Goal: Information Seeking & Learning: Learn about a topic

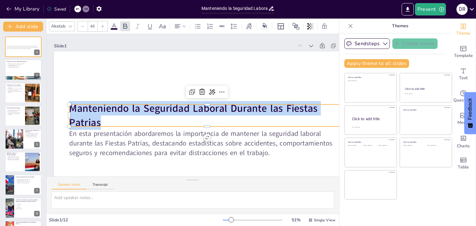
scroll to position [0, 10]
checkbox input "true"
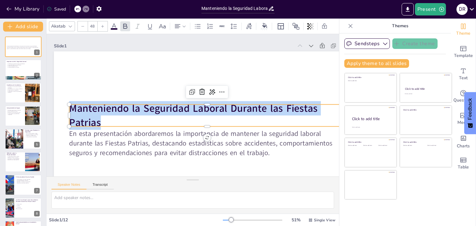
checkbox input "true"
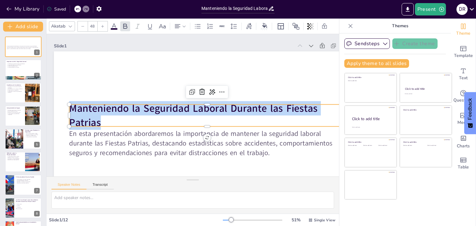
checkbox input "true"
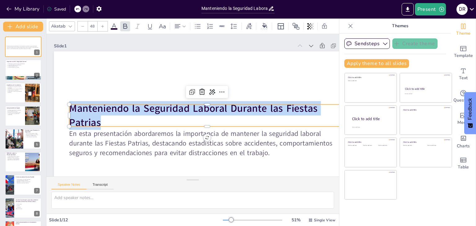
checkbox input "true"
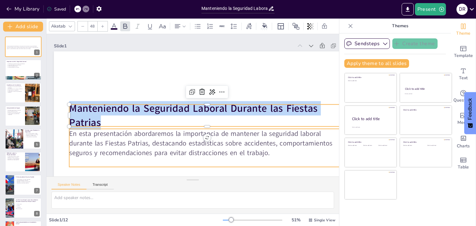
checkbox input "true"
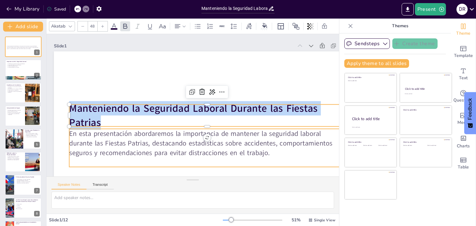
checkbox input "true"
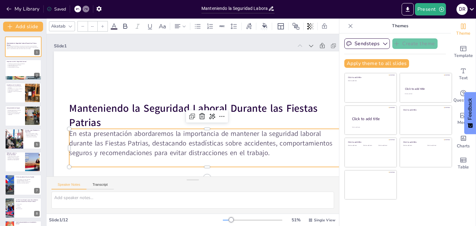
type input "32"
click at [269, 155] on p "En esta presentación abordaremos la importancia de mantener la seguridad labora…" at bounding box center [207, 143] width 276 height 28
checkbox input "true"
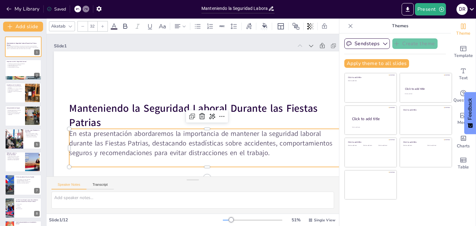
checkbox input "true"
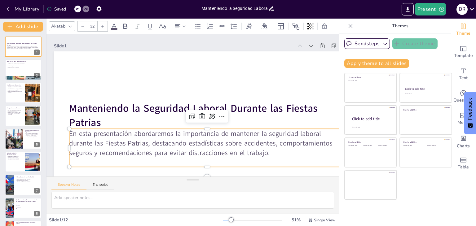
checkbox input "true"
click at [262, 147] on span "En esta presentación abordaremos la importancia de mantener la seguridad labora…" at bounding box center [200, 143] width 263 height 28
checkbox input "true"
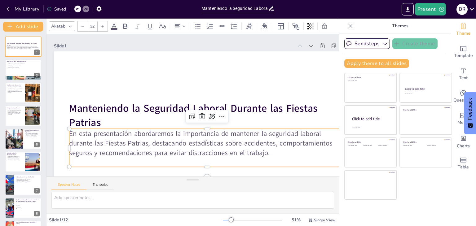
checkbox input "true"
click at [262, 147] on span "En esta presentación abordaremos la importancia de mantener la seguridad labora…" at bounding box center [200, 143] width 263 height 28
checkbox input "true"
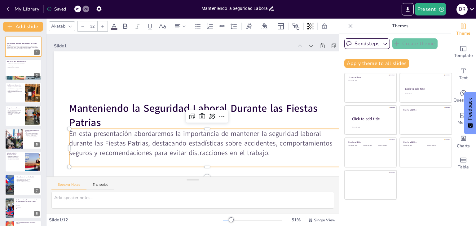
checkbox input "true"
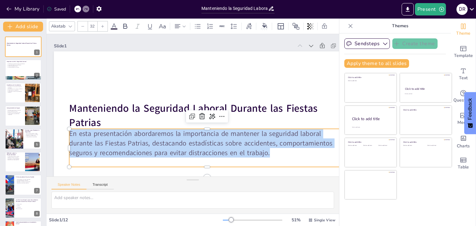
drag, startPoint x: 269, startPoint y: 154, endPoint x: 71, endPoint y: 130, distance: 200.2
click at [71, 130] on div "Manteniendo la Seguridad Laboral Durante las Fiestas Patrias En esta presentaci…" at bounding box center [207, 137] width 306 height 172
copy span "En esta presentación abordaremos la importancia de mantener la seguridad labora…"
checkbox input "true"
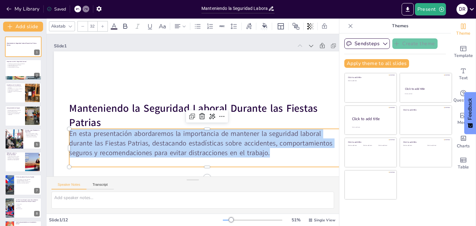
checkbox input "true"
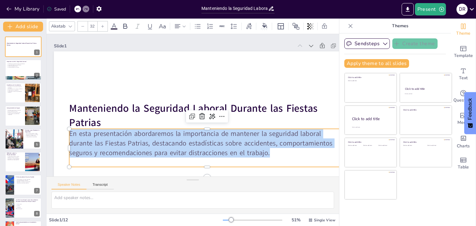
checkbox input "true"
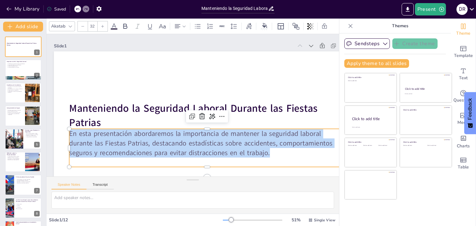
checkbox input "true"
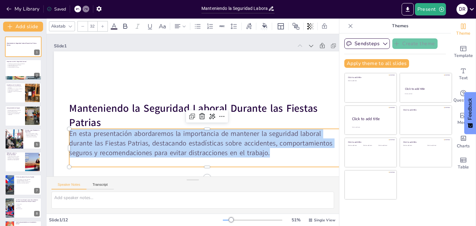
checkbox input "true"
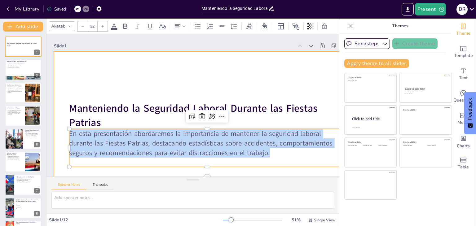
checkbox input "true"
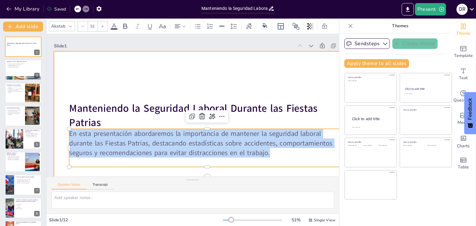
checkbox input "true"
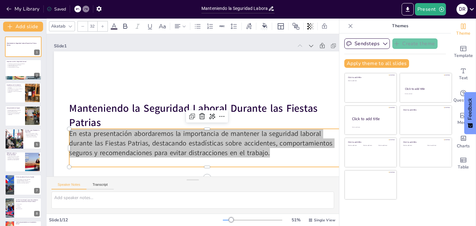
checkbox input "true"
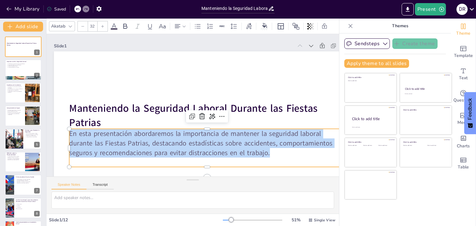
checkbox input "true"
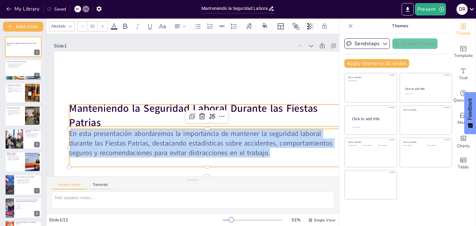
checkbox input "true"
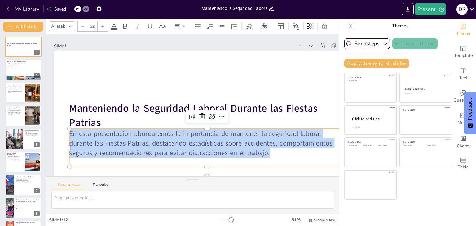
copy span "En esta presentación abordaremos la importancia de mantener la seguridad labora…"
checkbox input "true"
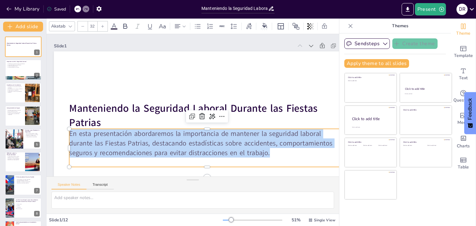
checkbox input "true"
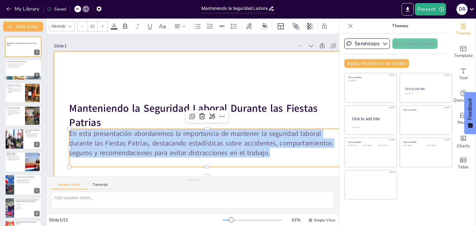
checkbox input "true"
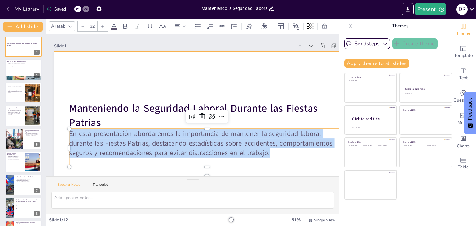
checkbox input "true"
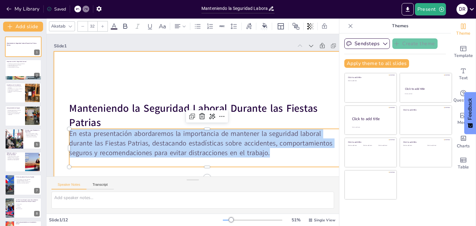
checkbox input "true"
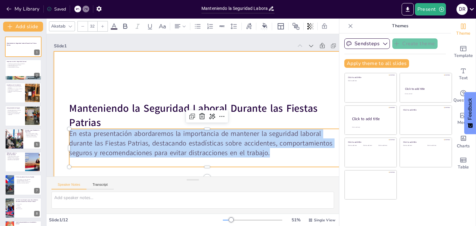
checkbox input "true"
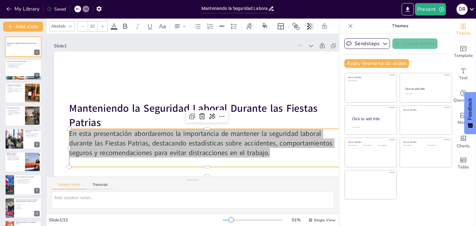
checkbox input "true"
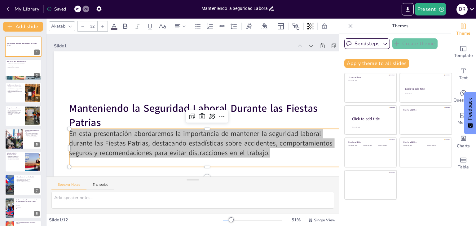
checkbox input "true"
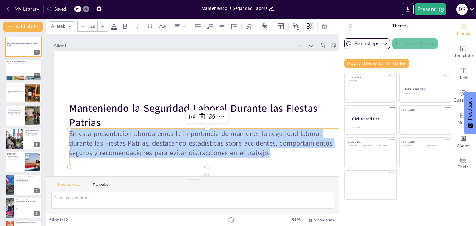
checkbox input "true"
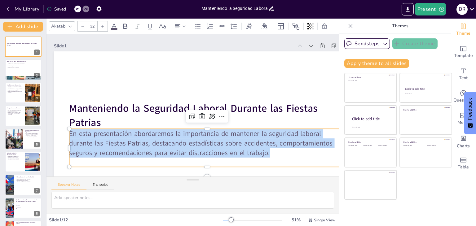
checkbox input "true"
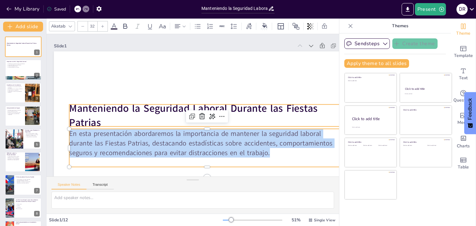
checkbox input "true"
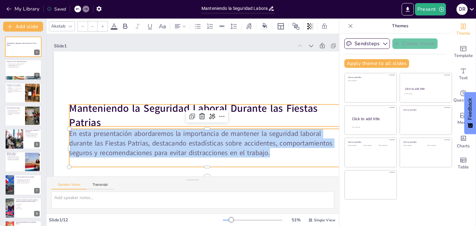
type input "48"
click at [102, 113] on strong "Manteniendo la Seguridad Laboral Durante las Fiestas Patrias" at bounding box center [193, 115] width 248 height 28
checkbox input "true"
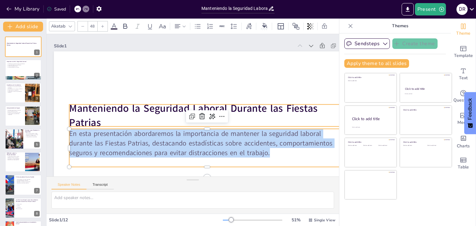
checkbox input "true"
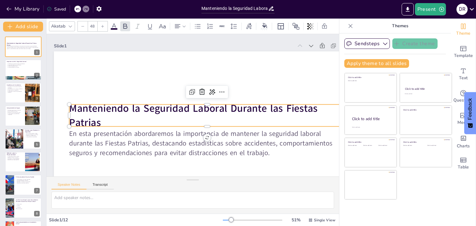
checkbox input "true"
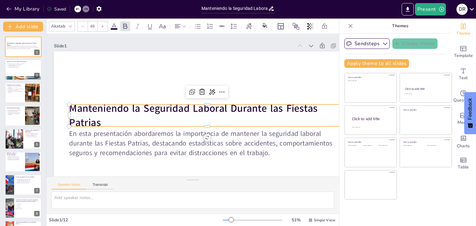
checkbox input "true"
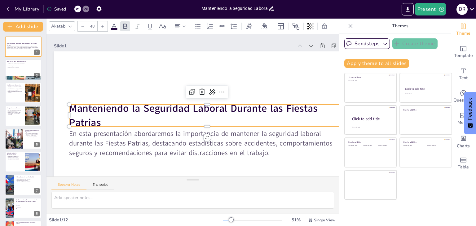
click at [99, 122] on strong "Manteniendo la Seguridad Laboral Durante las Fiestas Patrias" at bounding box center [193, 115] width 248 height 28
checkbox input "true"
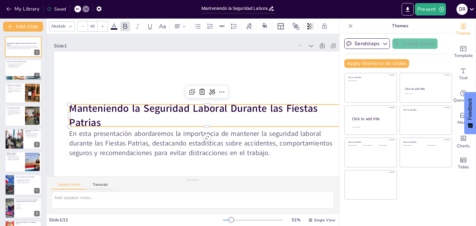
checkbox input "true"
click at [99, 122] on strong "Manteniendo la Seguridad Laboral Durante las Fiestas Patrias" at bounding box center [193, 115] width 248 height 28
checkbox input "true"
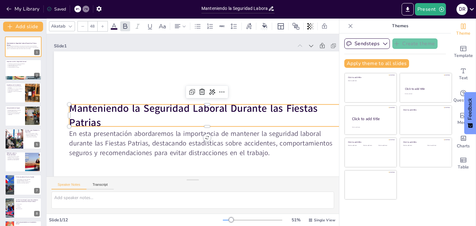
checkbox input "true"
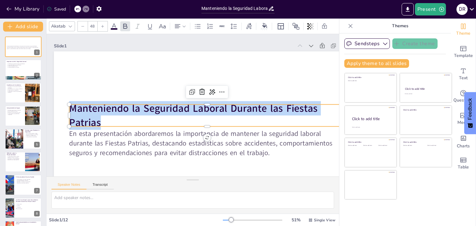
drag, startPoint x: 99, startPoint y: 122, endPoint x: 70, endPoint y: 109, distance: 31.9
click at [70, 109] on strong "Manteniendo la Seguridad Laboral Durante las Fiestas Patrias" at bounding box center [193, 115] width 248 height 28
copy strong "Manteniendo la Seguridad Laboral Durante las Fiestas Patrias"
checkbox input "true"
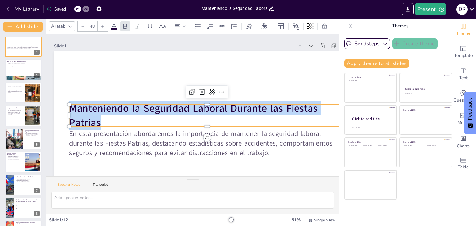
checkbox input "true"
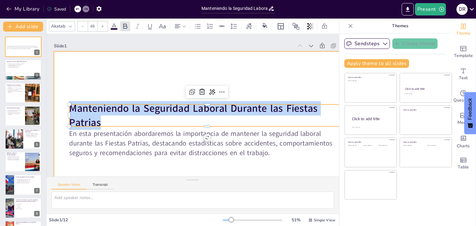
checkbox input "true"
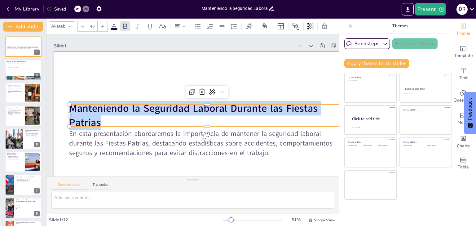
checkbox input "true"
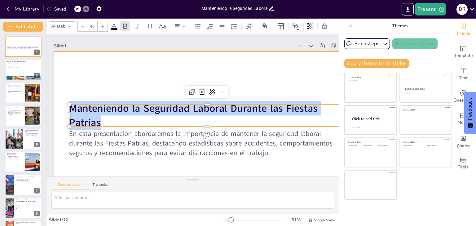
checkbox input "true"
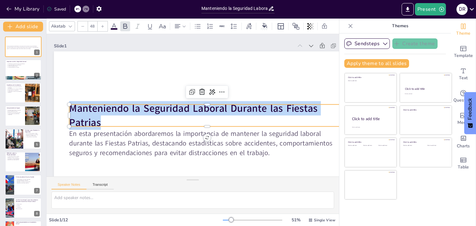
checkbox input "true"
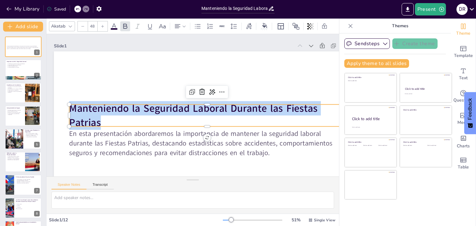
checkbox input "true"
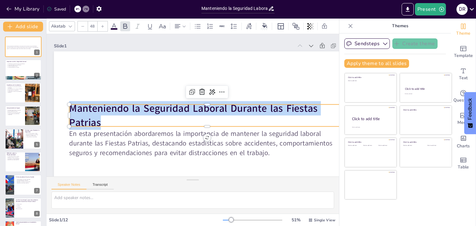
checkbox input "true"
click at [10, 67] on p "La responsabilidad es de todos." at bounding box center [23, 67] width 33 height 1
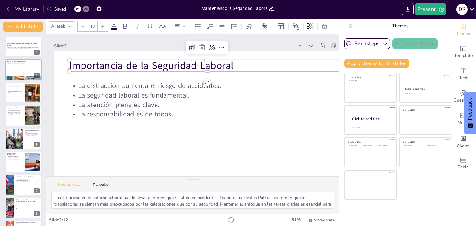
click at [170, 71] on p "Importancia de la Seguridad Laboral" at bounding box center [207, 66] width 276 height 14
click at [143, 69] on p "Importancia de la Seguridad Laboral" at bounding box center [207, 66] width 276 height 14
click at [247, 64] on p "Importancia de la Seguridad Laboral" at bounding box center [207, 66] width 276 height 14
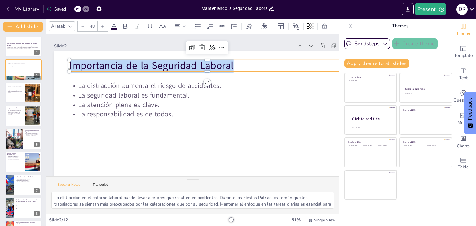
drag, startPoint x: 233, startPoint y: 64, endPoint x: 70, endPoint y: 61, distance: 163.2
click at [70, 61] on div "La distracción aumenta el riesgo de accidentes. La seguridad laboral es fundame…" at bounding box center [207, 137] width 306 height 172
copy p "Importancia de la Seguridad Laboral"
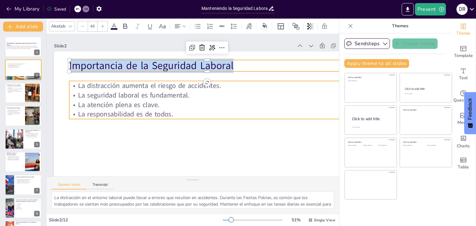
click at [141, 93] on p "La seguridad laboral es fundamental." at bounding box center [207, 95] width 276 height 10
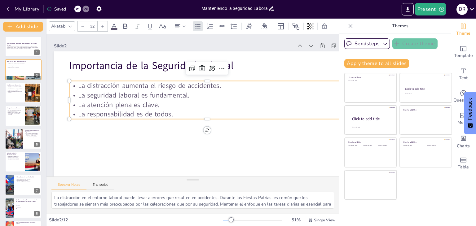
click at [176, 113] on p "La responsabilidad es de todos." at bounding box center [207, 115] width 276 height 10
click at [181, 111] on p "La responsabilidad es de todos." at bounding box center [207, 115] width 276 height 10
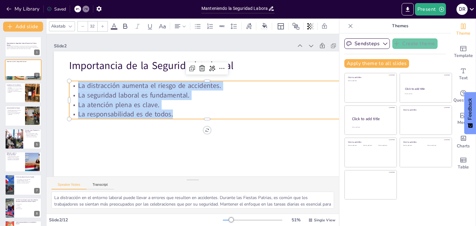
drag, startPoint x: 181, startPoint y: 115, endPoint x: 75, endPoint y: 86, distance: 109.5
click at [75, 86] on div "La distracción aumenta el riesgo de accidentes. La seguridad laboral es fundame…" at bounding box center [207, 100] width 276 height 38
copy div "La distracción aumenta el riesgo de accidentes. La seguridad laboral es fundame…"
click at [26, 96] on div at bounding box center [32, 92] width 25 height 19
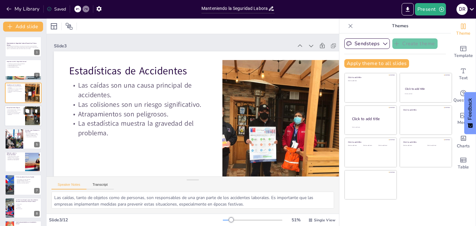
click at [18, 116] on div at bounding box center [23, 115] width 37 height 21
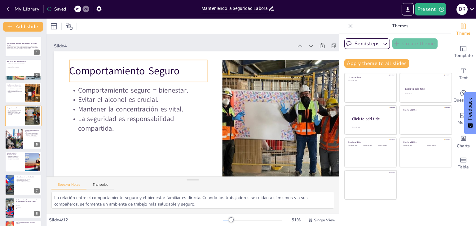
click at [138, 81] on div "Comportamiento Seguro" at bounding box center [138, 71] width 138 height 22
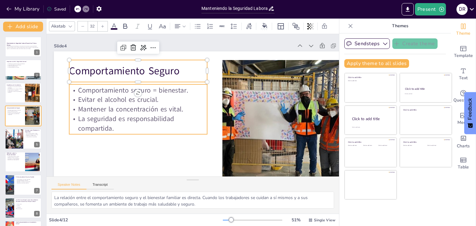
click at [111, 129] on p "La seguridad es responsabilidad compartida." at bounding box center [138, 123] width 138 height 19
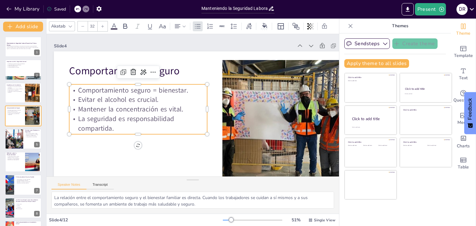
click at [114, 129] on p "La seguridad es responsabilidad compartida." at bounding box center [138, 123] width 138 height 19
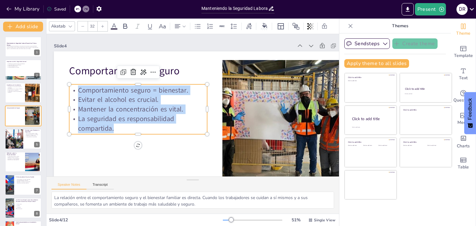
drag, startPoint x: 115, startPoint y: 128, endPoint x: 74, endPoint y: 93, distance: 53.1
click at [74, 93] on div "Comportamiento seguro = bienestar. Evitar el alcohol es crucial. Mantener la co…" at bounding box center [138, 109] width 138 height 48
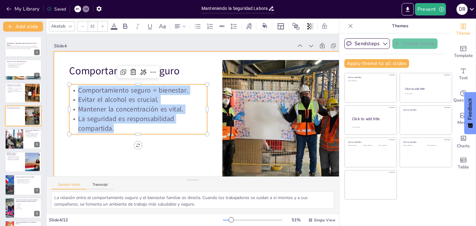
copy div "Comportamiento seguro = bienestar. Evitar el alcohol es crucial. Mantener la co…"
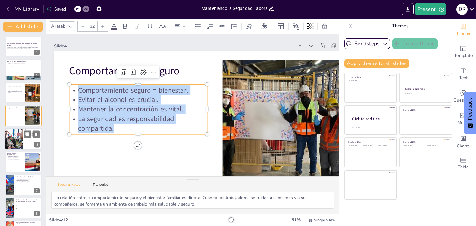
click at [21, 135] on div at bounding box center [14, 139] width 32 height 21
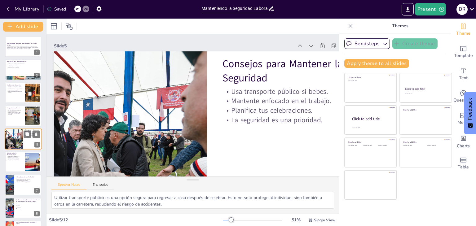
scroll to position [10, 0]
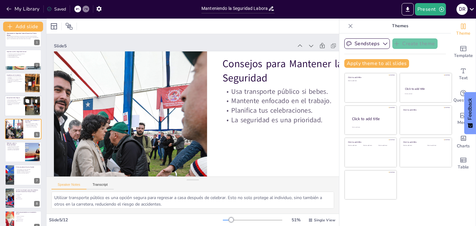
click at [24, 103] on button at bounding box center [27, 101] width 7 height 7
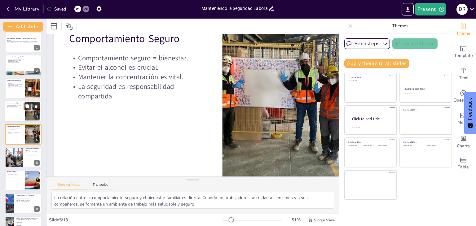
scroll to position [0, 0]
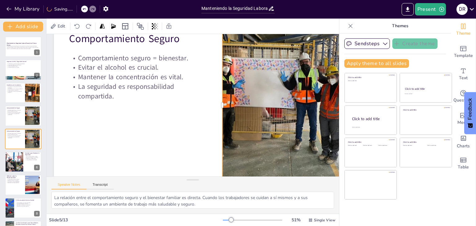
click at [279, 98] on div at bounding box center [283, 105] width 236 height 155
click at [283, 91] on div at bounding box center [283, 105] width 236 height 155
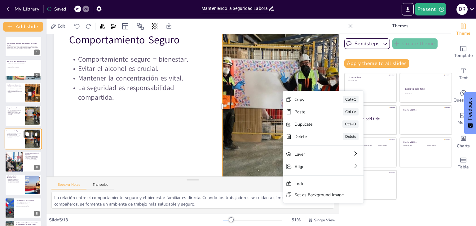
scroll to position [58, 10]
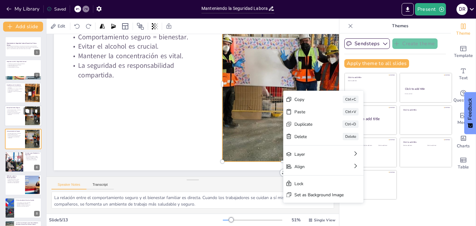
click at [23, 114] on p "La seguridad es responsabilidad compartida." at bounding box center [15, 114] width 17 height 2
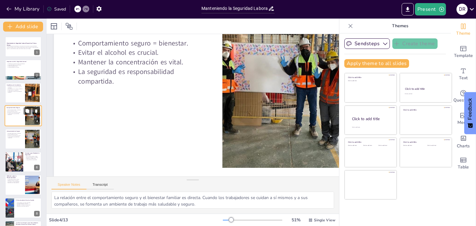
scroll to position [0, 10]
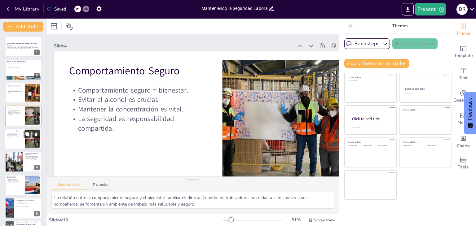
click at [24, 142] on div at bounding box center [23, 139] width 37 height 21
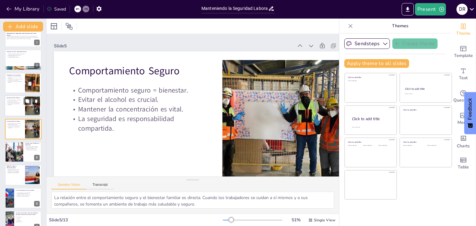
click at [18, 107] on div at bounding box center [23, 105] width 37 height 21
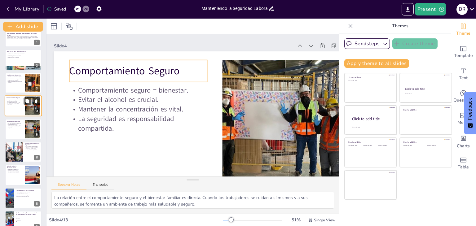
scroll to position [0, 0]
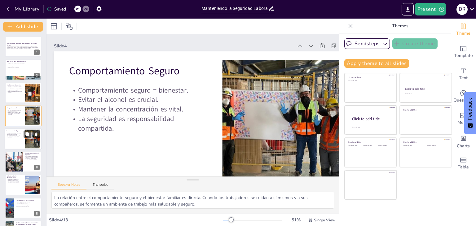
click at [16, 137] on p "La seguridad es responsabilidad compartida." at bounding box center [15, 137] width 17 height 2
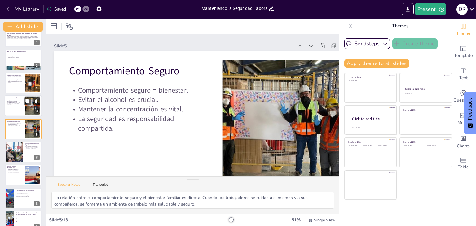
click at [18, 98] on p "Comportamiento Seguro" at bounding box center [15, 98] width 17 height 2
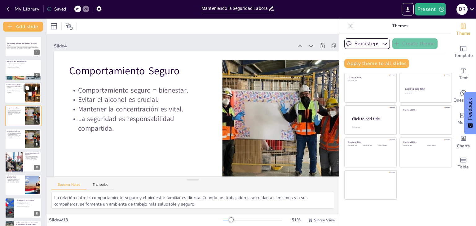
click at [15, 91] on p "La estadística muestra la gravedad del problema." at bounding box center [15, 92] width 17 height 2
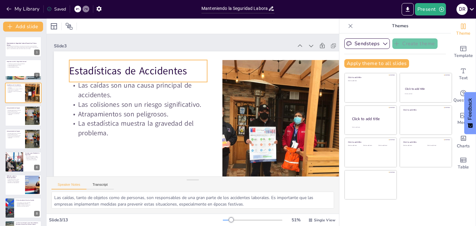
click at [121, 75] on p "Estadísticas de Accidentes" at bounding box center [138, 71] width 138 height 14
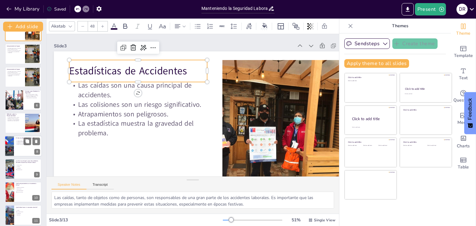
click at [18, 144] on p "Mantén la comunicación abierta." at bounding box center [28, 144] width 24 height 1
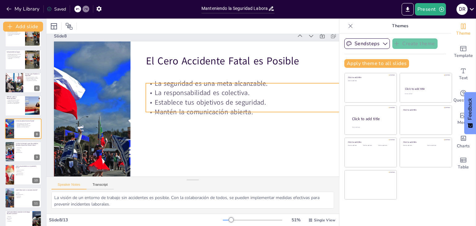
scroll to position [0, 10]
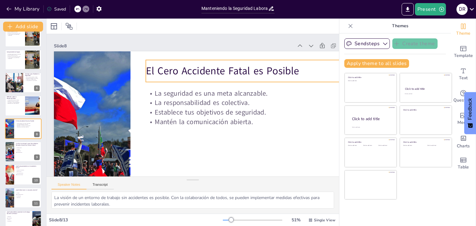
click at [201, 69] on p "El Cero Accidente Fatal es Posible" at bounding box center [245, 71] width 199 height 14
click at [243, 68] on p "El Cero Accidente Fatal es Posible" at bounding box center [245, 71] width 199 height 14
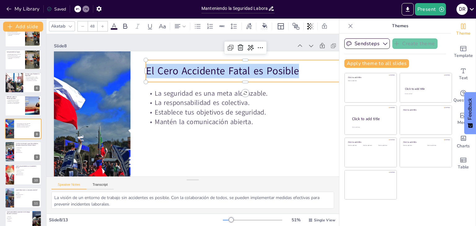
drag, startPoint x: 301, startPoint y: 69, endPoint x: 146, endPoint y: 68, distance: 154.5
click at [146, 68] on p "El Cero Accidente Fatal es Posible" at bounding box center [245, 71] width 199 height 14
copy p "El Cero Accidente Fatal es Posible"
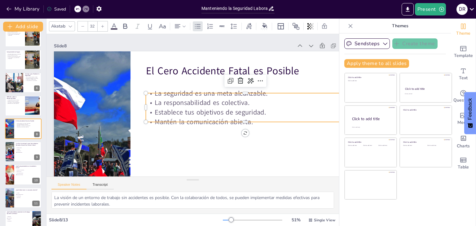
click at [222, 114] on p "Establece tus objetivos de seguridad." at bounding box center [245, 112] width 199 height 10
click at [230, 110] on p "Establece tus objetivos de seguridad." at bounding box center [245, 112] width 199 height 10
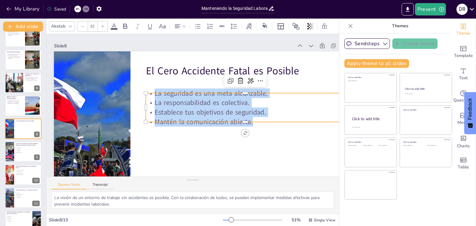
drag, startPoint x: 253, startPoint y: 118, endPoint x: 154, endPoint y: 92, distance: 102.5
click at [154, 92] on div "El Cero Accidente Fatal es Posible La seguridad es una meta alcanzable. La resp…" at bounding box center [207, 137] width 306 height 172
copy div "La seguridad es una meta alcanzable. La responsabilidad es colectiva. Establece…"
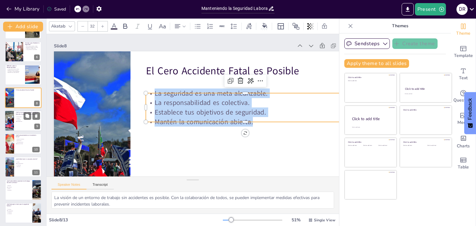
click at [15, 119] on div at bounding box center [23, 120] width 37 height 21
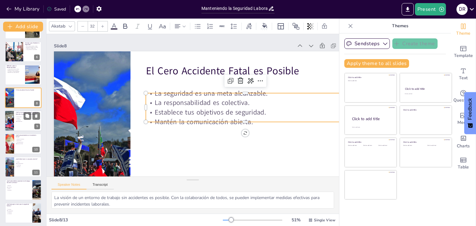
scroll to position [102, 0]
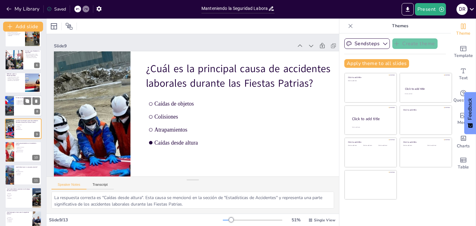
click at [12, 107] on div at bounding box center [9, 105] width 32 height 21
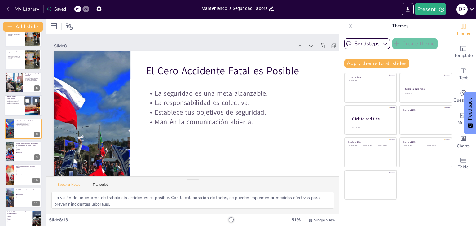
click at [15, 103] on p "Recuerda a tus seres queridos." at bounding box center [15, 103] width 17 height 1
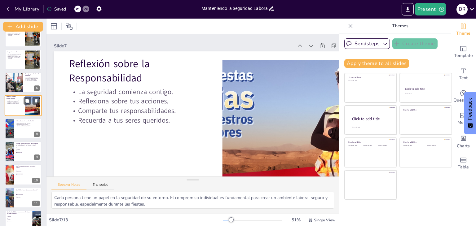
scroll to position [56, 0]
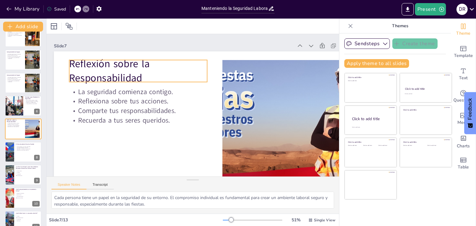
click at [120, 78] on p "Reflexión sobre la Responsabilidad" at bounding box center [138, 71] width 138 height 28
click at [141, 74] on p "Reflexión sobre la Responsabilidad" at bounding box center [138, 71] width 138 height 28
click at [160, 77] on p "Reflexión sobre la Responsabilidad" at bounding box center [138, 71] width 138 height 28
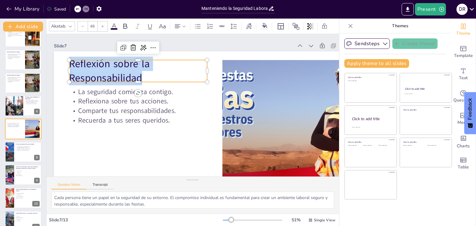
drag, startPoint x: 152, startPoint y: 76, endPoint x: 70, endPoint y: 67, distance: 82.6
click at [70, 67] on p "Reflexión sobre la Responsabilidad" at bounding box center [138, 71] width 138 height 28
click at [121, 118] on p "Recuerda a tus seres queridos." at bounding box center [138, 121] width 138 height 10
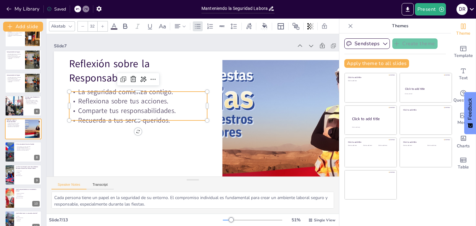
click at [170, 118] on p "Recuerda a tus seres queridos." at bounding box center [138, 121] width 138 height 10
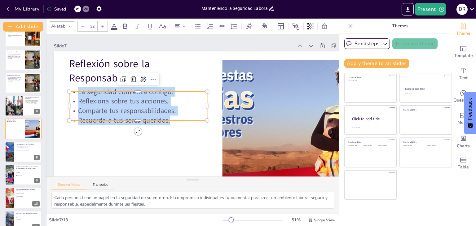
drag, startPoint x: 78, startPoint y: 92, endPoint x: 170, endPoint y: 119, distance: 95.3
click at [170, 119] on div "La seguridad comienza contigo. Reflexiona sobre tus acciones. Comparte tus resp…" at bounding box center [138, 106] width 138 height 38
click at [14, 107] on div at bounding box center [14, 105] width 32 height 21
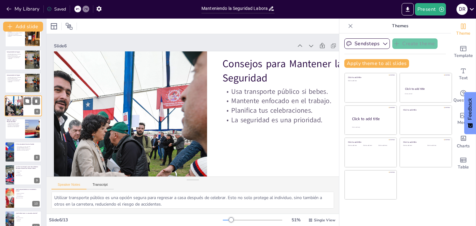
scroll to position [33, 0]
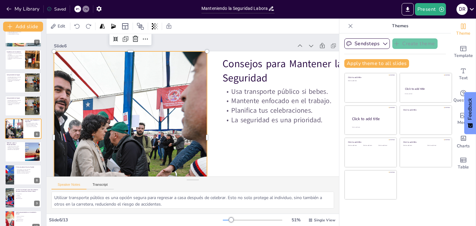
click at [126, 91] on div at bounding box center [130, 137] width 258 height 172
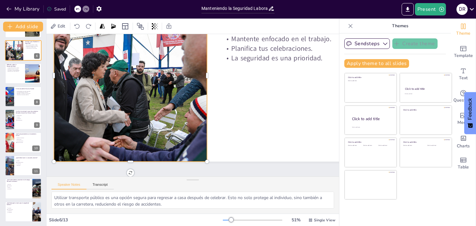
scroll to position [112, 0]
click at [18, 211] on li "La celebración" at bounding box center [16, 212] width 19 height 2
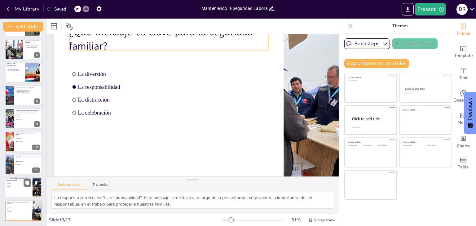
scroll to position [32, 10]
click at [17, 185] on span "Concentración" at bounding box center [15, 185] width 17 height 1
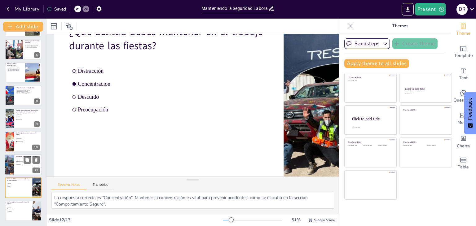
scroll to position [0, 10]
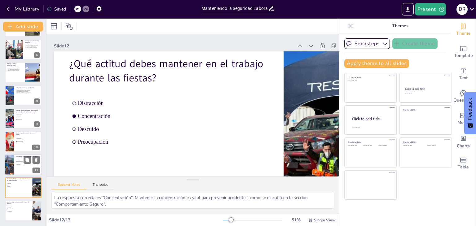
click at [16, 161] on input "checkbox" at bounding box center [16, 161] width 0 height 0
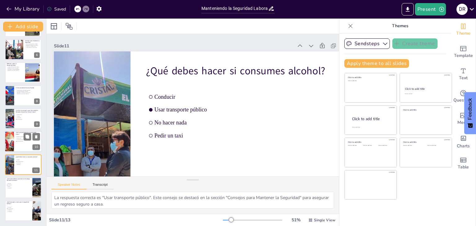
click at [19, 138] on span "Evitar el alcohol" at bounding box center [25, 138] width 17 height 1
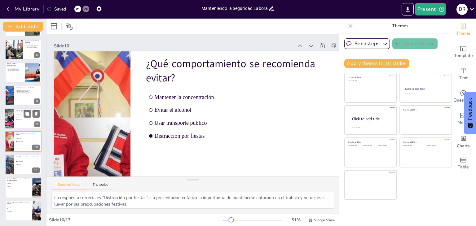
click at [17, 121] on div at bounding box center [23, 118] width 37 height 21
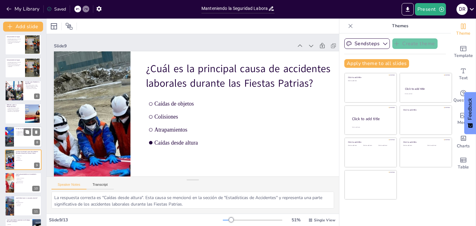
click at [11, 136] on div at bounding box center [9, 136] width 32 height 21
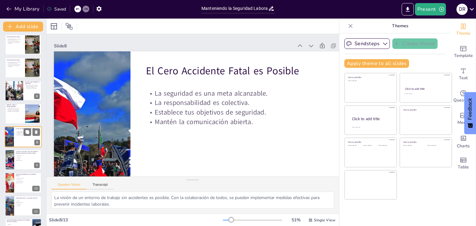
scroll to position [79, 0]
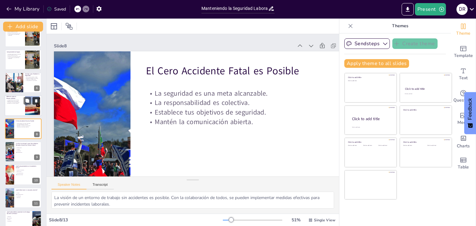
click at [33, 103] on button at bounding box center [36, 100] width 7 height 7
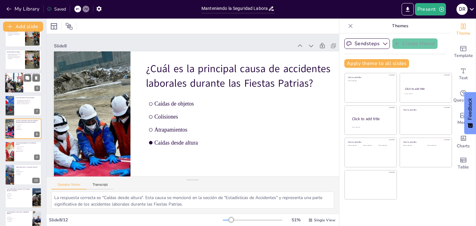
click at [19, 84] on div at bounding box center [14, 82] width 32 height 21
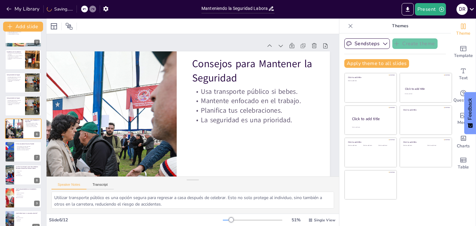
scroll to position [0, 33]
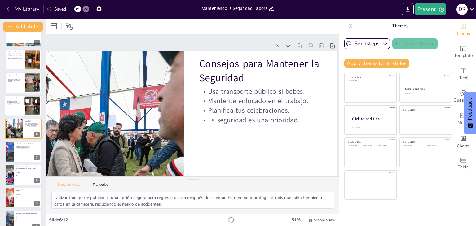
click at [16, 99] on p "Comportamiento seguro = bienestar." at bounding box center [15, 99] width 17 height 1
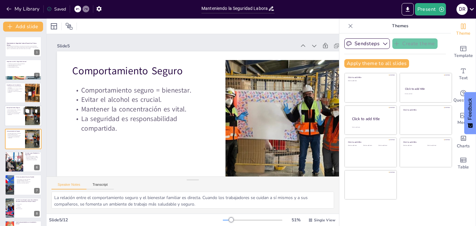
scroll to position [0, 0]
click at [11, 123] on div at bounding box center [23, 115] width 37 height 21
click at [11, 91] on p "La estadística muestra la gravedad del problema." at bounding box center [15, 92] width 17 height 2
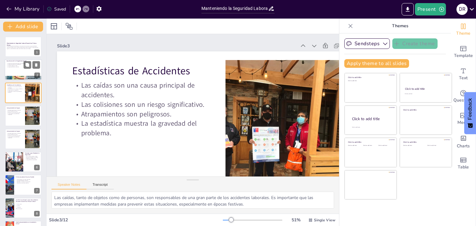
click at [16, 70] on div at bounding box center [23, 69] width 37 height 21
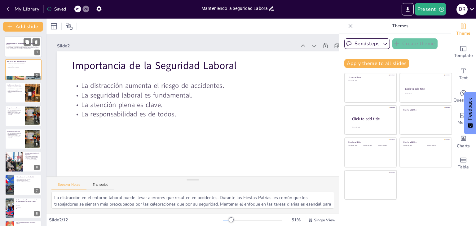
click at [18, 50] on p at bounding box center [23, 49] width 33 height 1
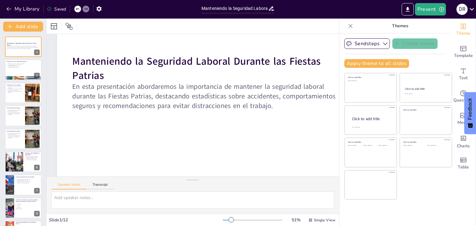
scroll to position [52, 7]
